Goal: Transaction & Acquisition: Purchase product/service

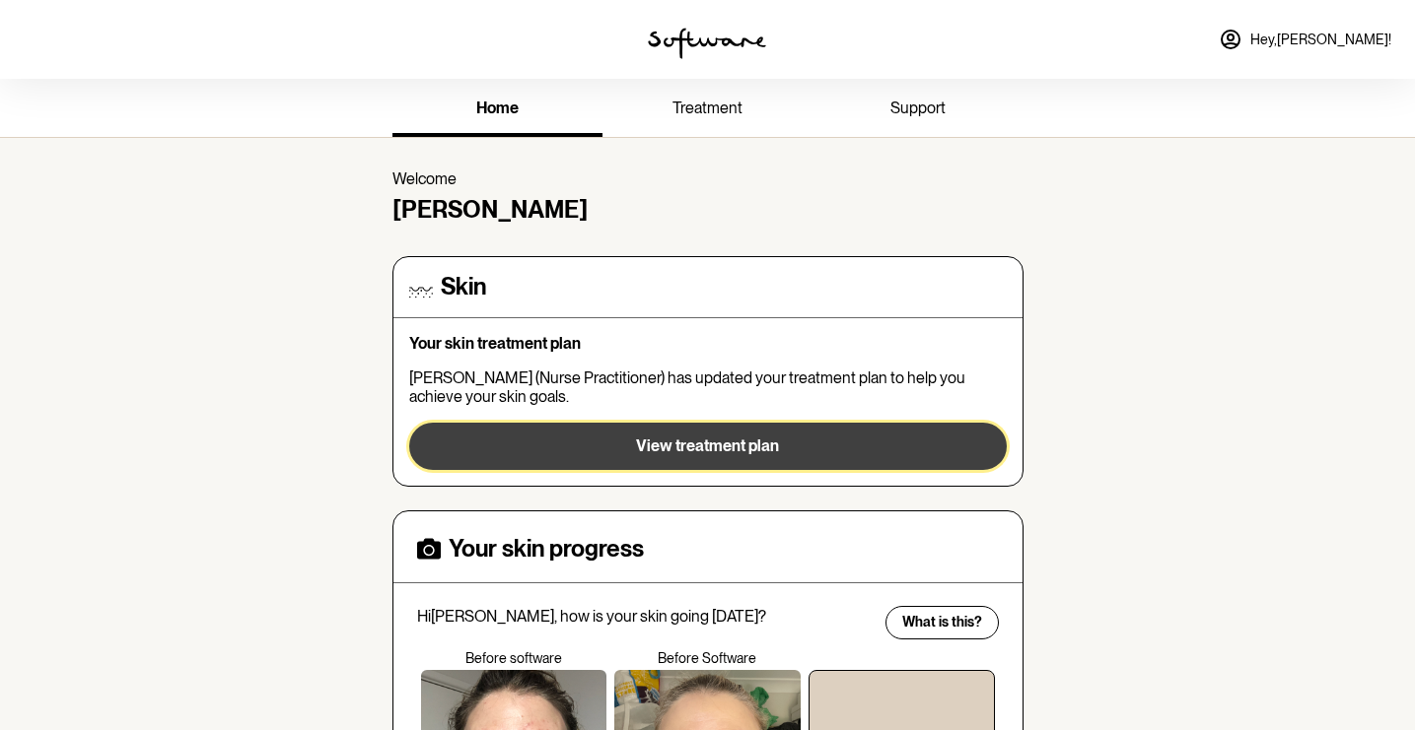
click at [684, 438] on span "View treatment plan" at bounding box center [707, 446] width 143 height 19
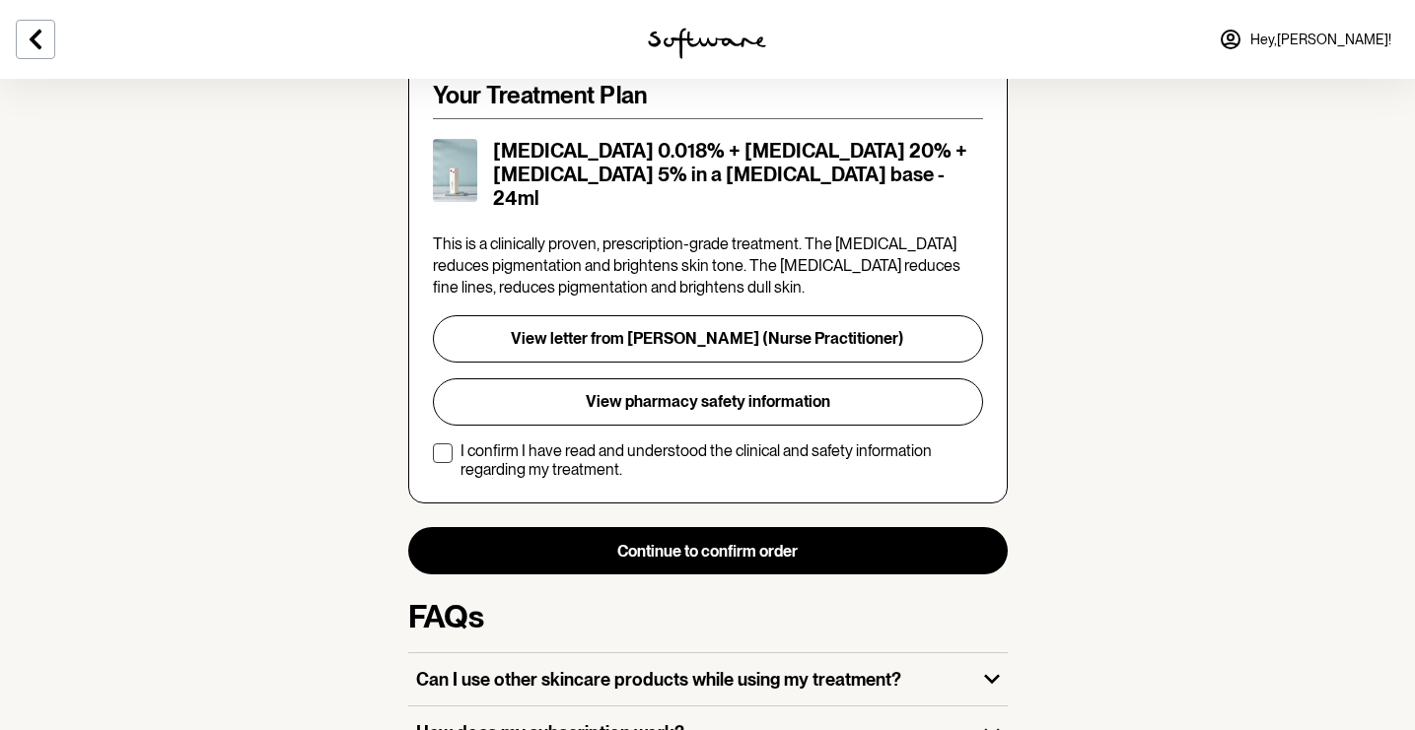
scroll to position [428, 0]
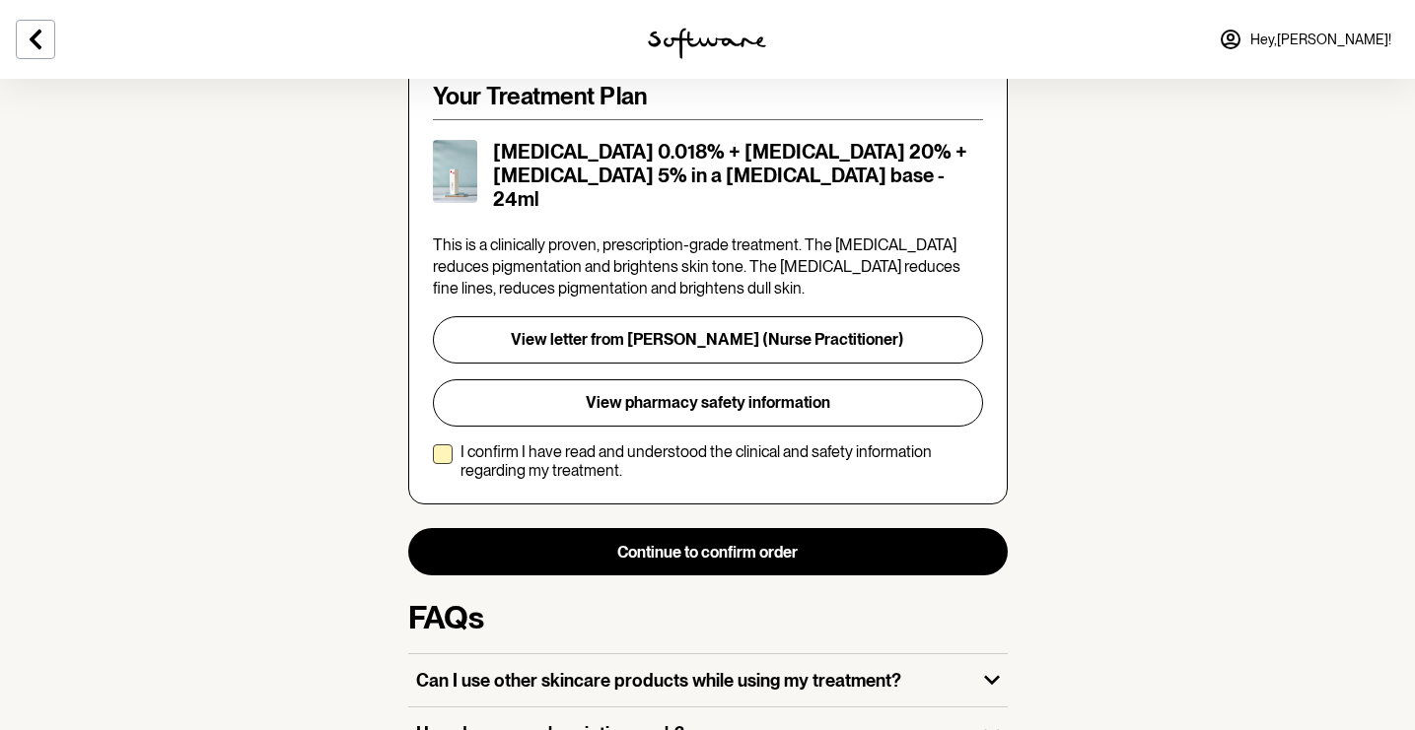
click at [448, 445] on span at bounding box center [443, 455] width 20 height 20
click at [433, 461] on input "I confirm I have read and understood the clinical and safety information regard…" at bounding box center [432, 461] width 1 height 1
checkbox input "true"
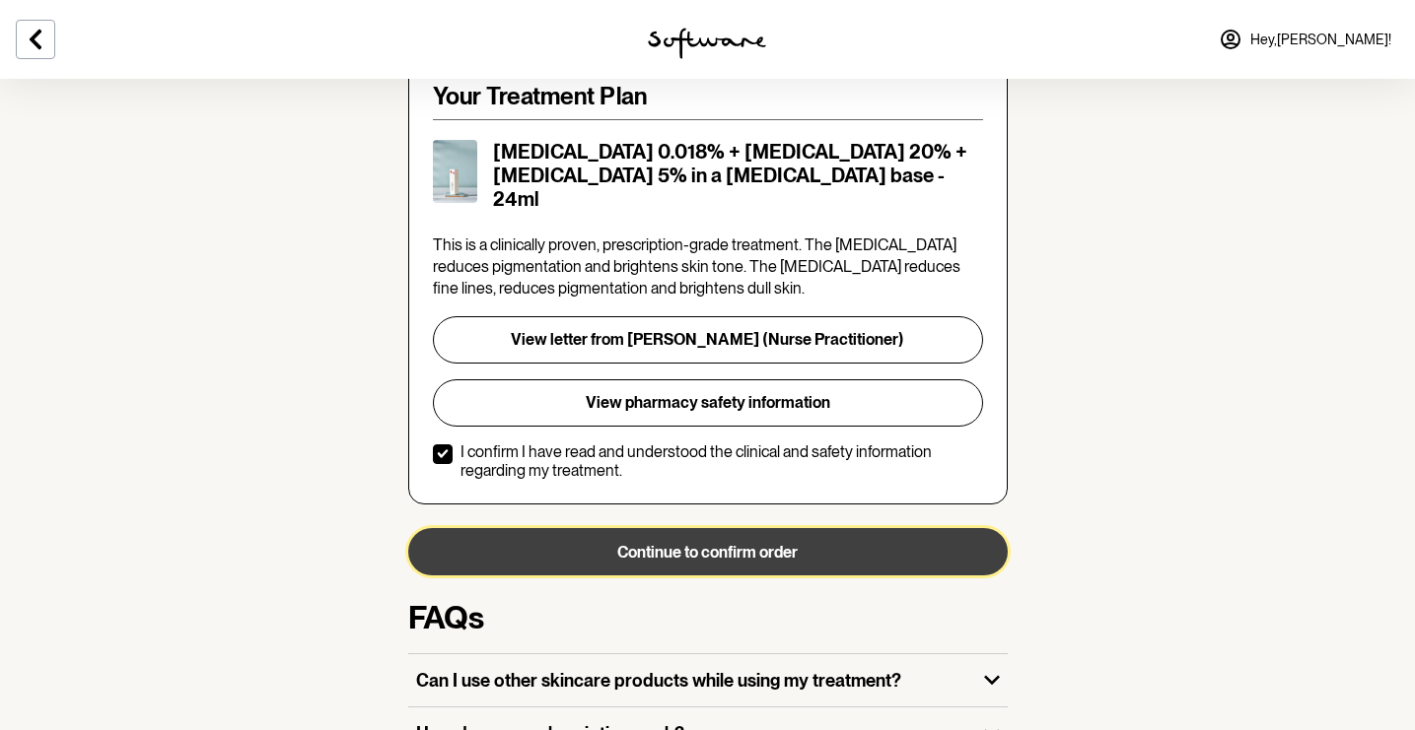
click at [699, 528] on button "Continue to confirm order" at bounding box center [707, 551] width 599 height 47
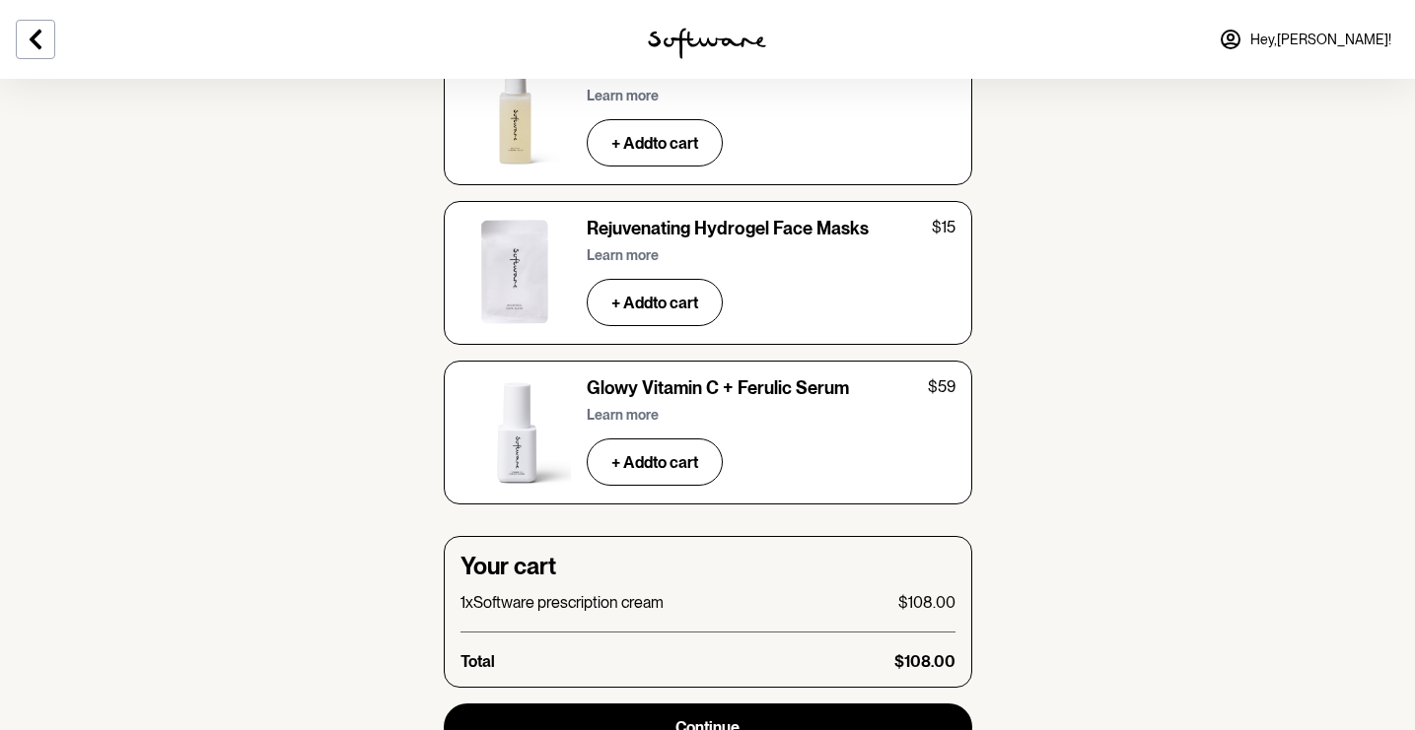
scroll to position [6612, 0]
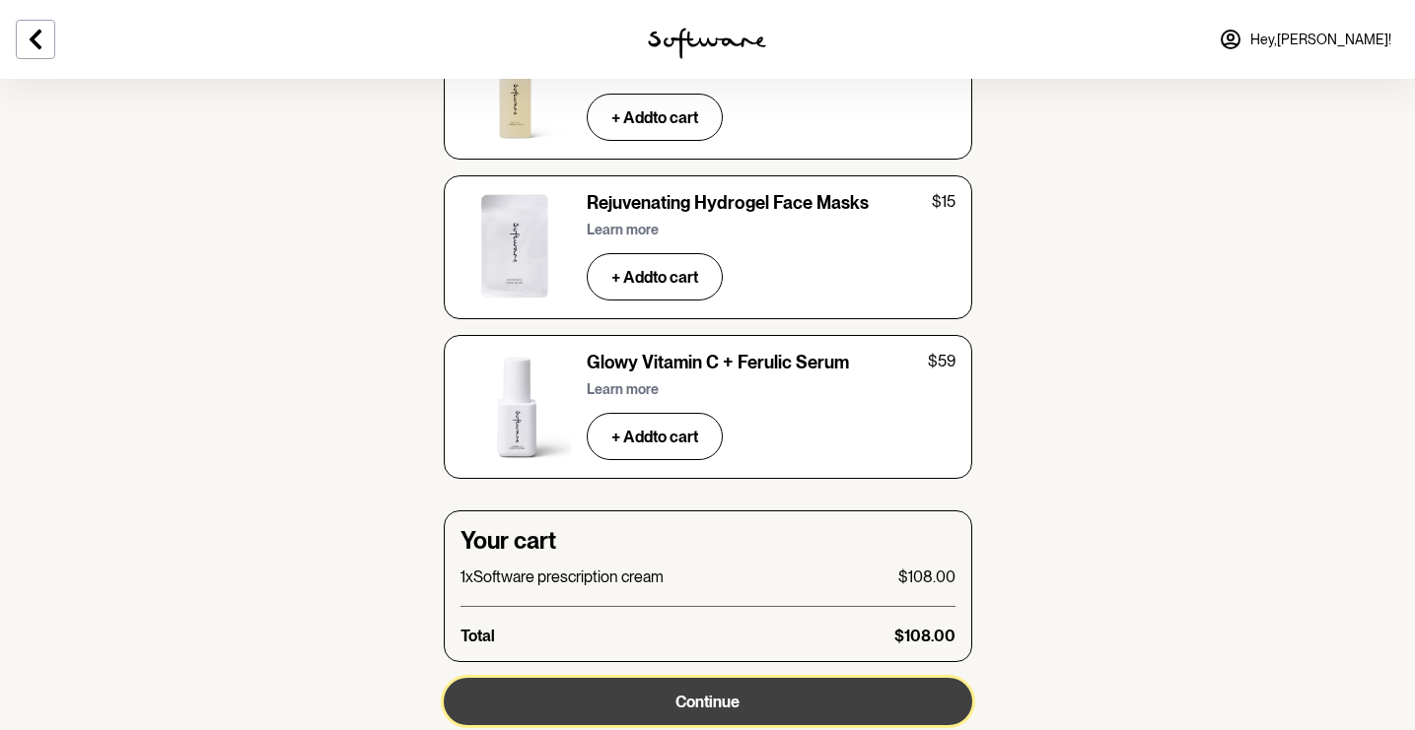
click at [683, 693] on span "Continue" at bounding box center [707, 702] width 64 height 19
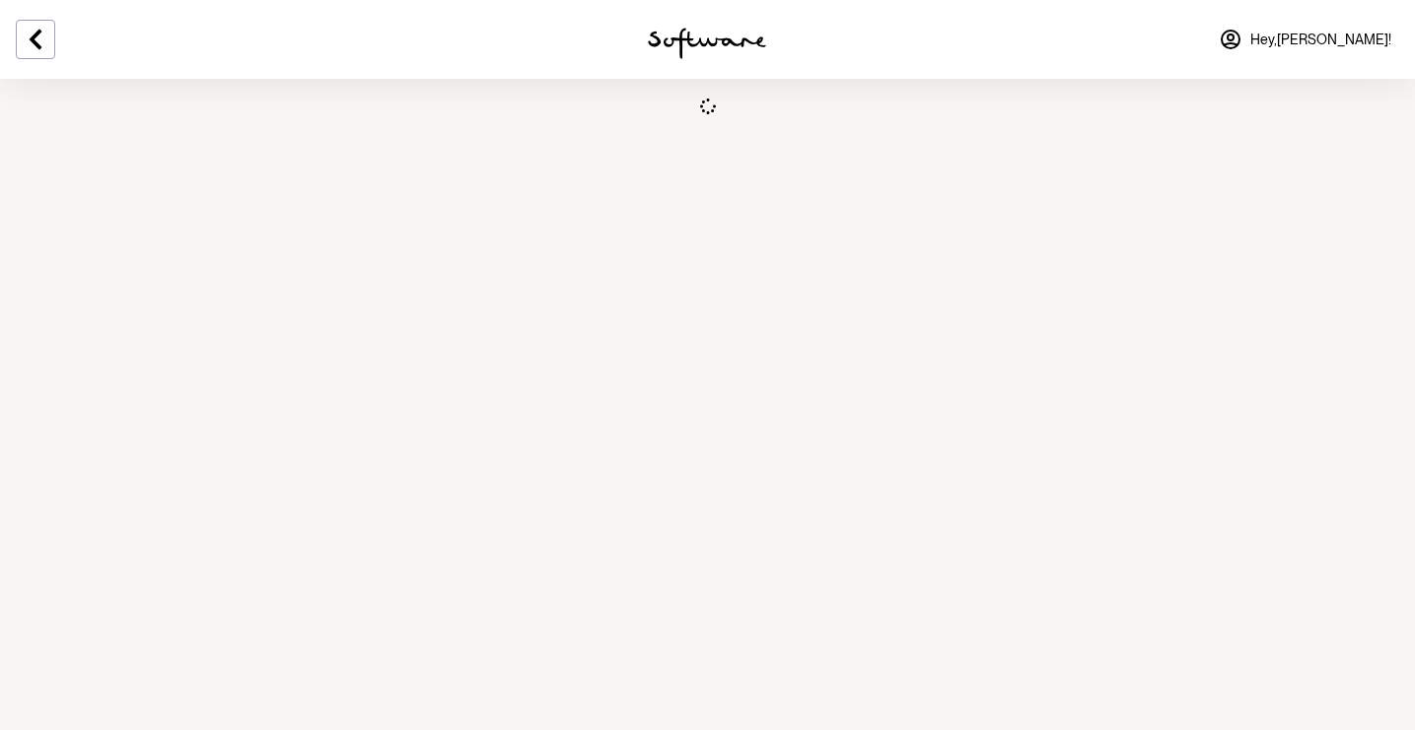
select select "WA"
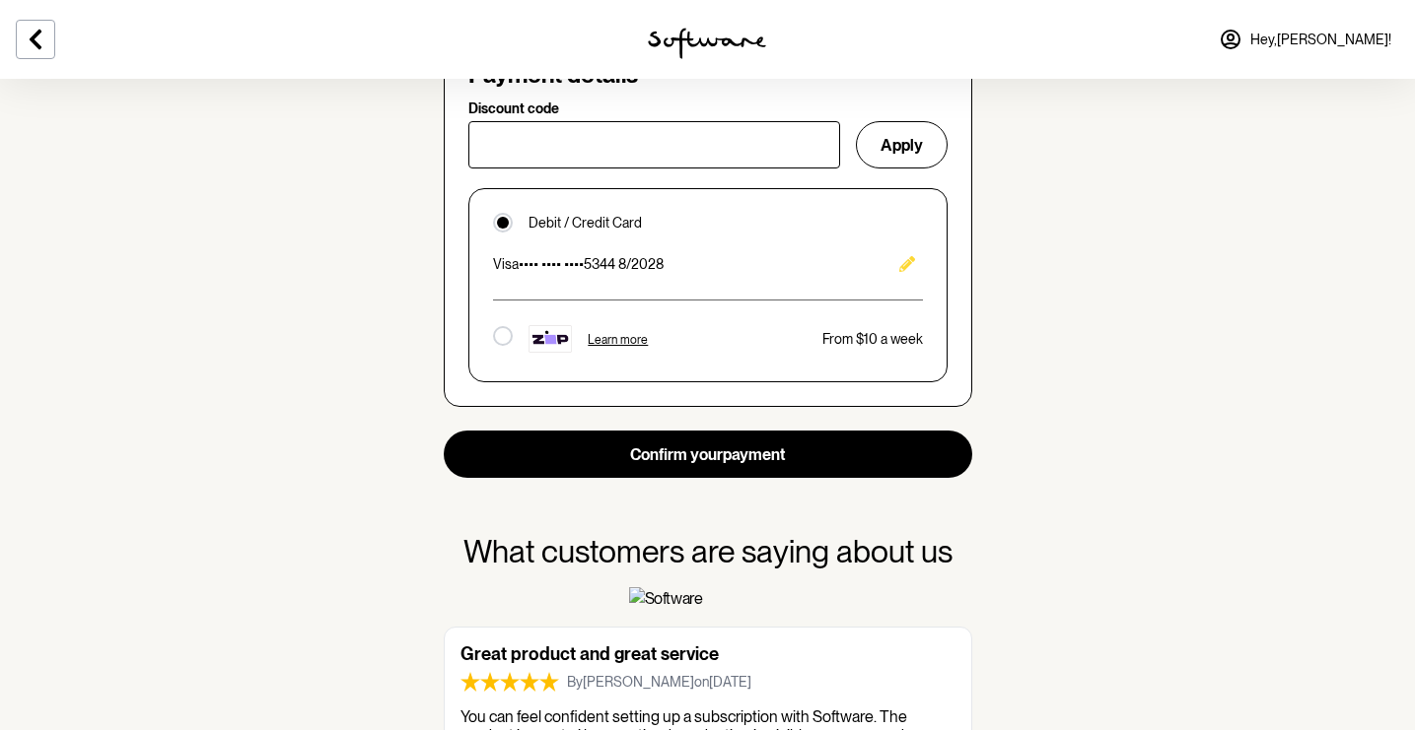
scroll to position [1414, 0]
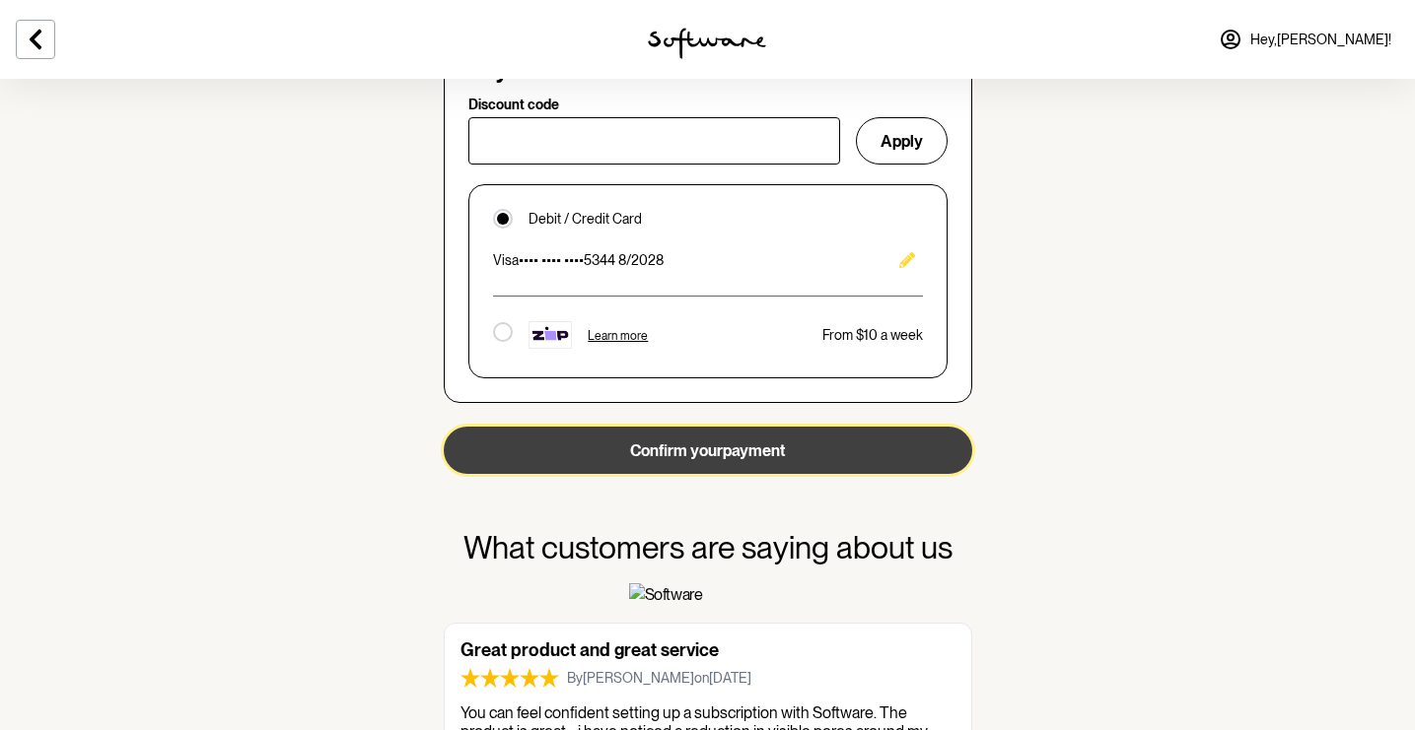
click at [713, 453] on button "Confirm your payment" at bounding box center [708, 450] width 528 height 47
